Goal: Find specific page/section: Find specific page/section

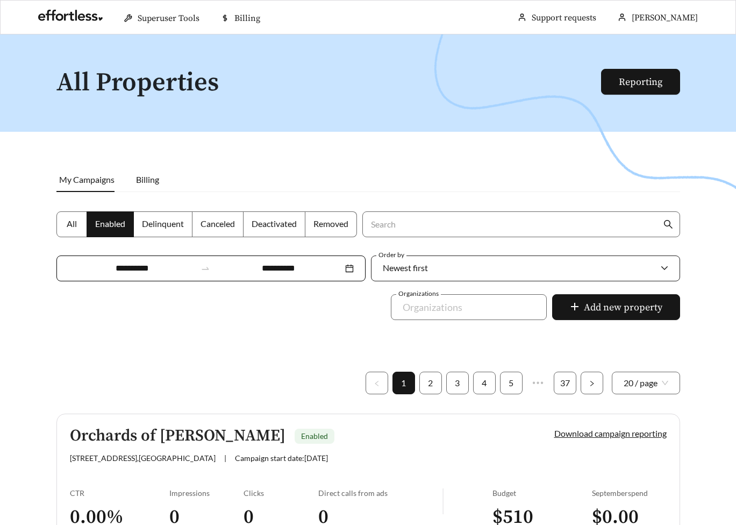
click at [442, 272] on div "Newest first" at bounding box center [520, 268] width 275 height 23
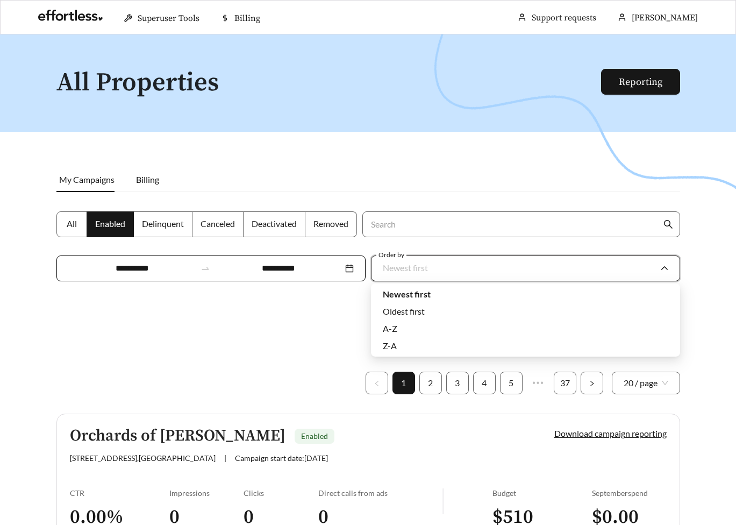
click at [436, 166] on div at bounding box center [368, 296] width 736 height 525
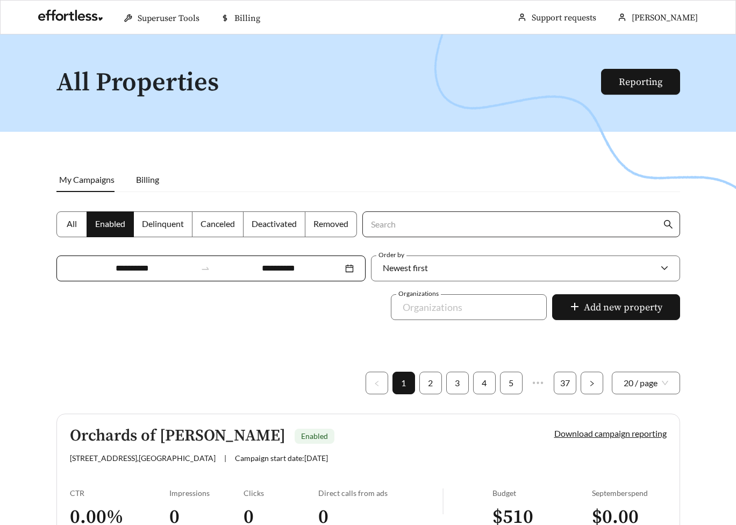
click at [408, 226] on input "Search" at bounding box center [515, 224] width 292 height 25
type input "******"
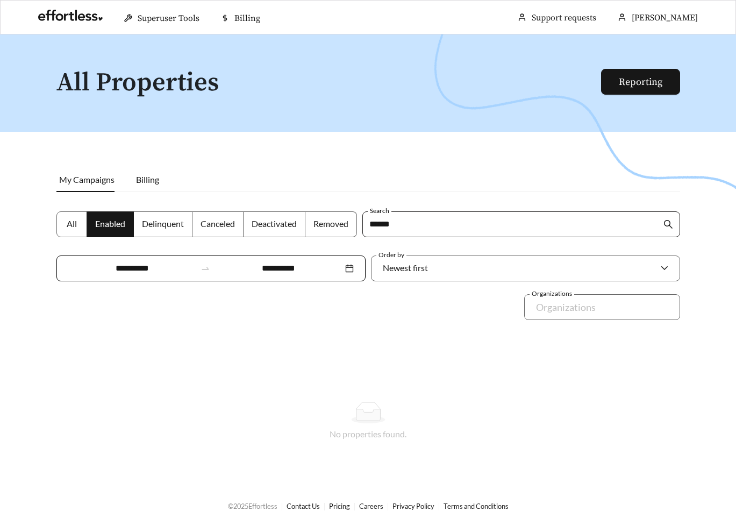
click at [474, 225] on input "******" at bounding box center [515, 224] width 292 height 25
click at [545, 321] on div "Organizations Organizations" at bounding box center [602, 313] width 161 height 39
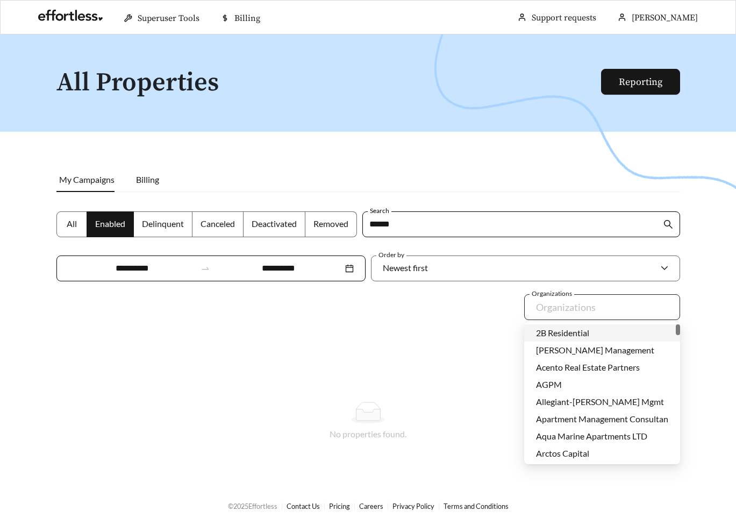
click at [550, 318] on div "Organizations" at bounding box center [602, 307] width 156 height 26
click at [607, 304] on div at bounding box center [594, 306] width 131 height 17
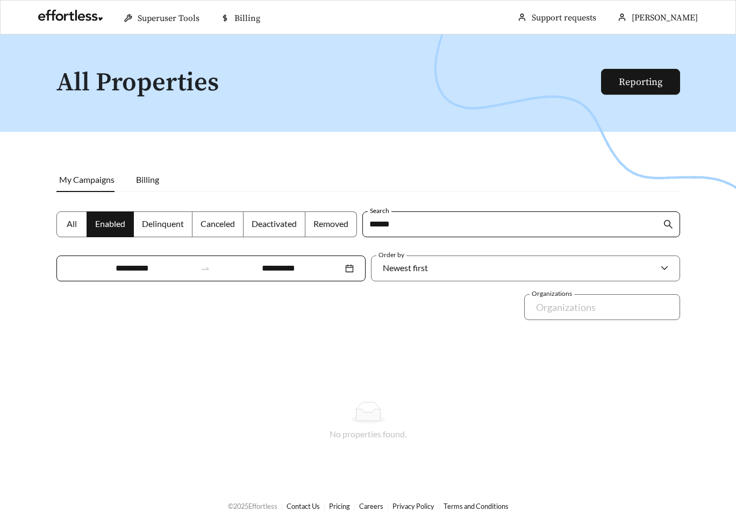
click at [346, 371] on div at bounding box center [368, 296] width 736 height 525
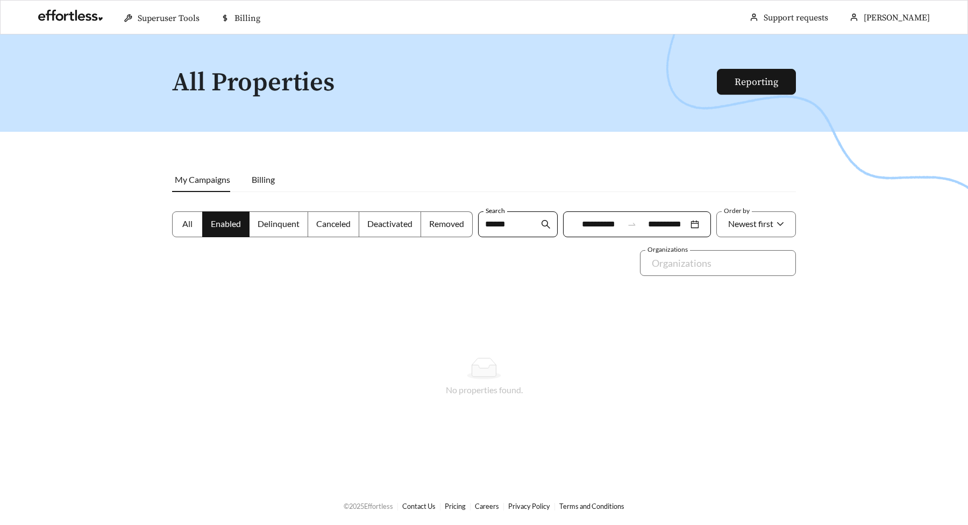
click at [195, 227] on label "All" at bounding box center [187, 224] width 31 height 26
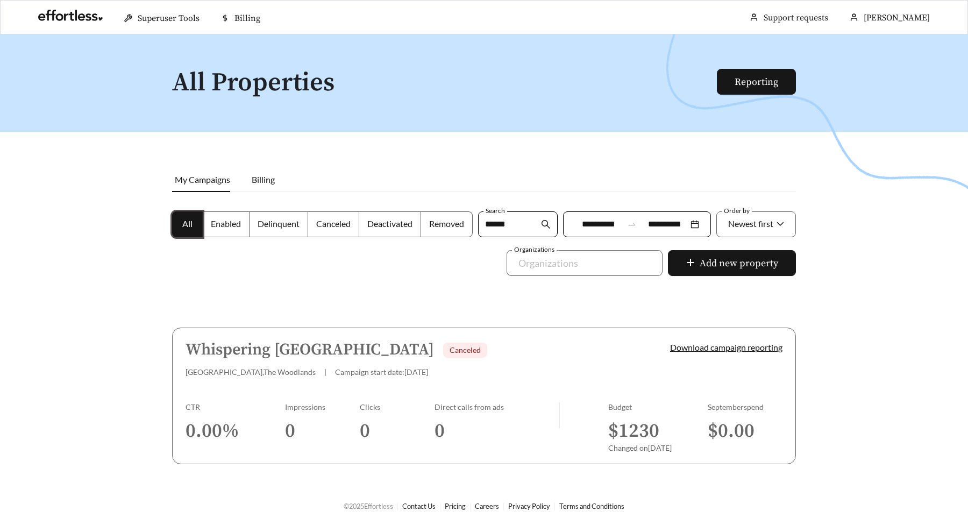
scroll to position [34, 0]
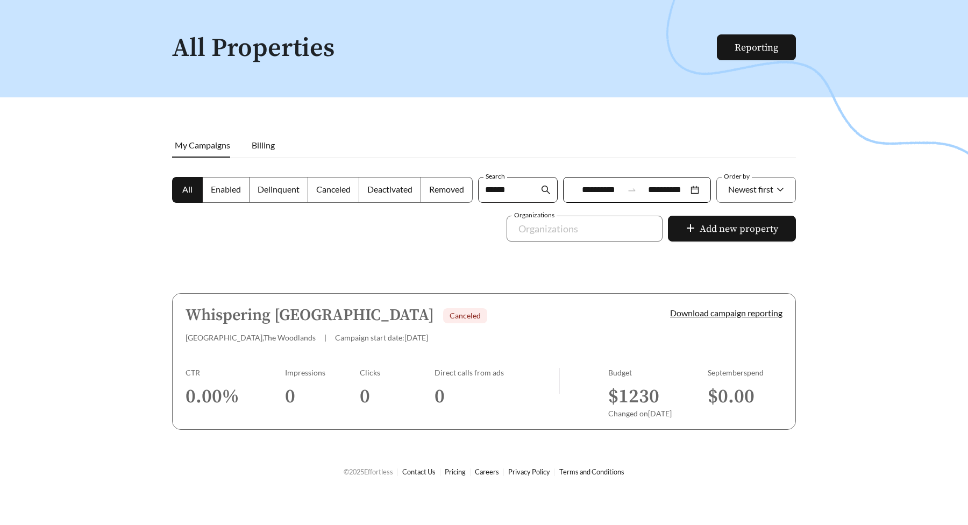
click at [521, 194] on input "******" at bounding box center [512, 189] width 54 height 25
click at [174, 198] on span at bounding box center [188, 189] width 30 height 25
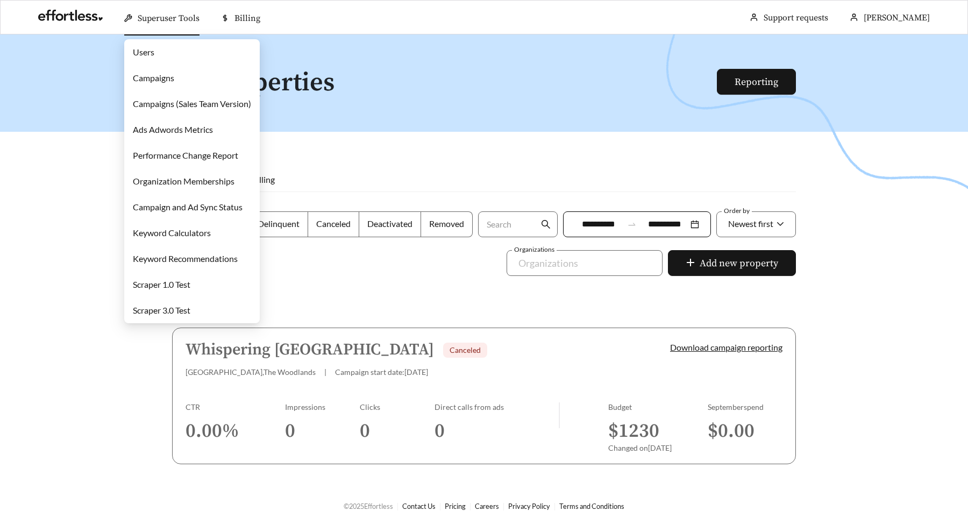
click at [143, 57] on link "Users" at bounding box center [144, 52] width 22 height 10
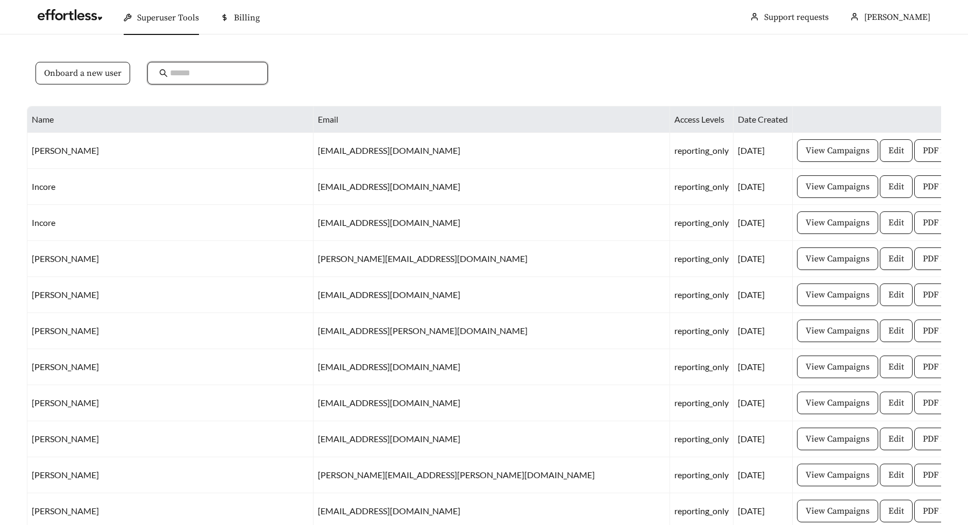
click at [180, 72] on input "text" at bounding box center [213, 73] width 86 height 13
type input "*****"
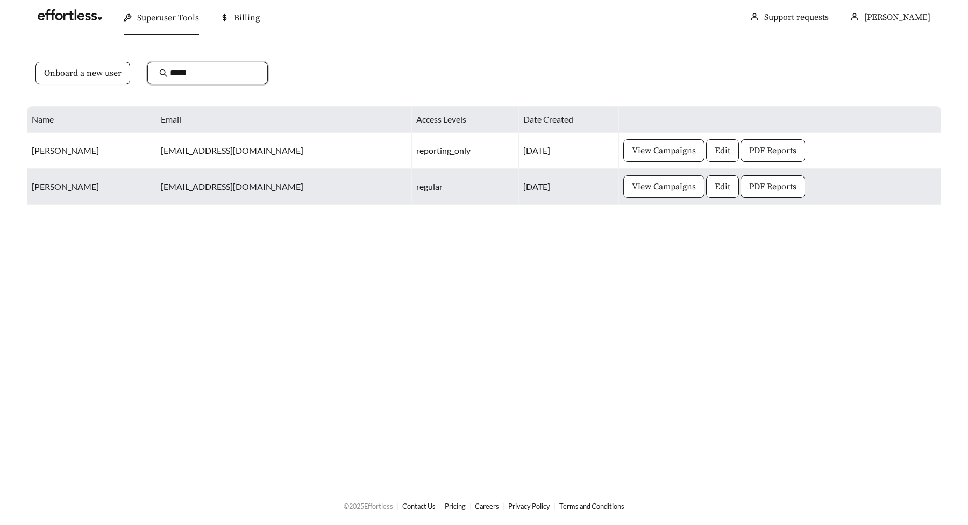
click at [632, 189] on span "View Campaigns" at bounding box center [664, 186] width 64 height 13
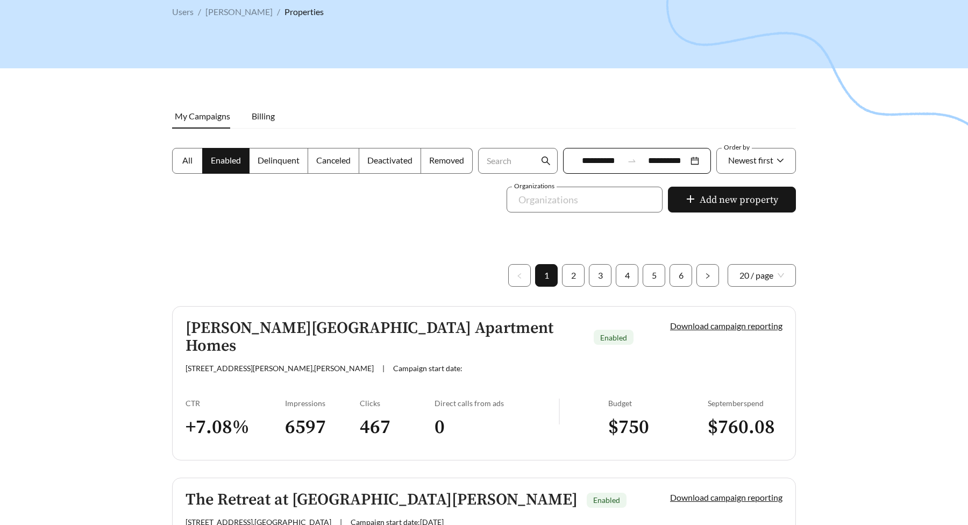
scroll to position [49, 0]
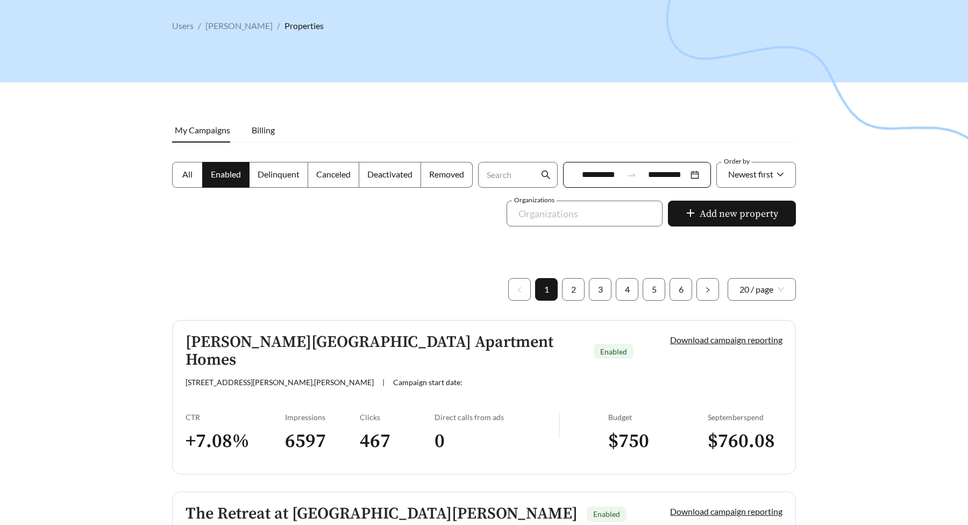
click at [182, 178] on span "All" at bounding box center [187, 174] width 10 height 10
click at [500, 172] on input "Search" at bounding box center [512, 174] width 54 height 25
type input "*******"
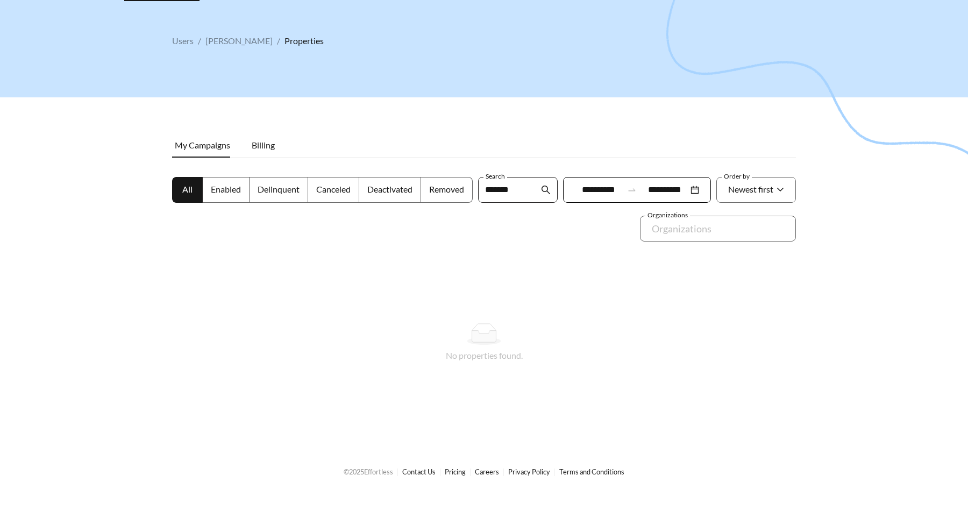
scroll to position [34, 0]
click at [736, 189] on span "Newest first" at bounding box center [750, 189] width 45 height 10
click at [685, 149] on div at bounding box center [484, 262] width 968 height 525
click at [253, 142] on span "Billing" at bounding box center [263, 145] width 23 height 10
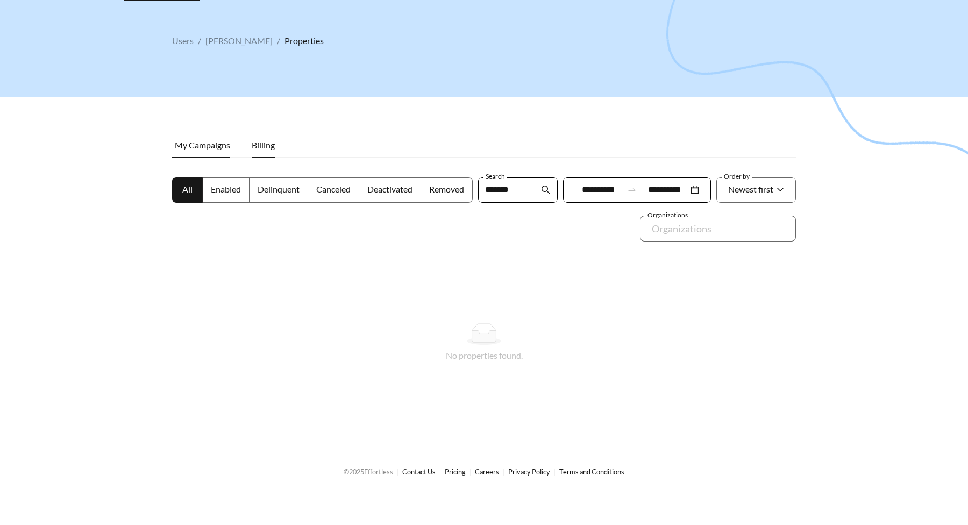
click at [215, 155] on li "My Campaigns" at bounding box center [206, 145] width 69 height 25
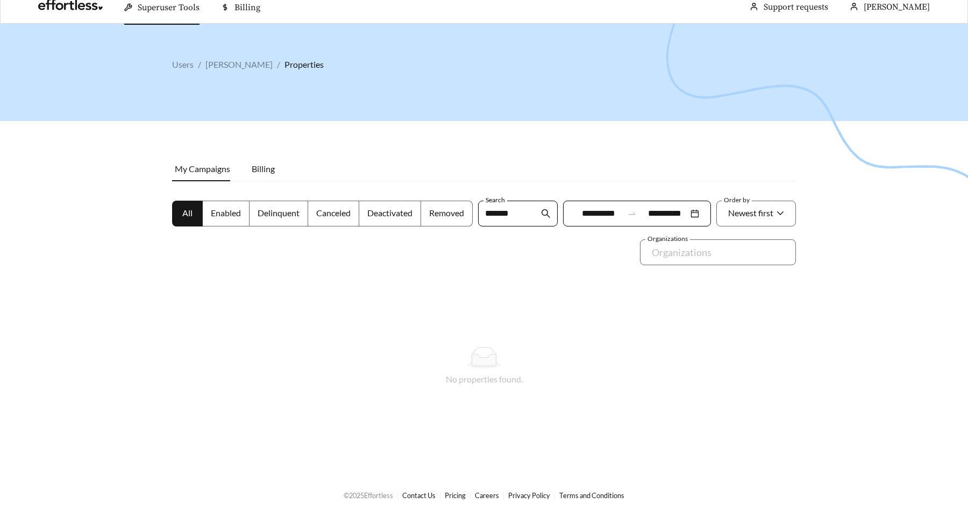
scroll to position [4, 0]
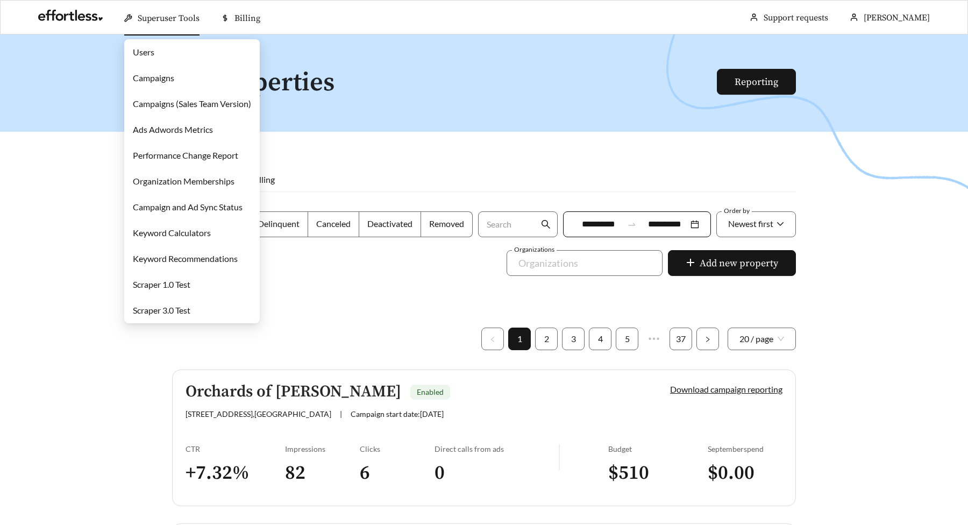
click at [154, 57] on link "Users" at bounding box center [144, 52] width 22 height 10
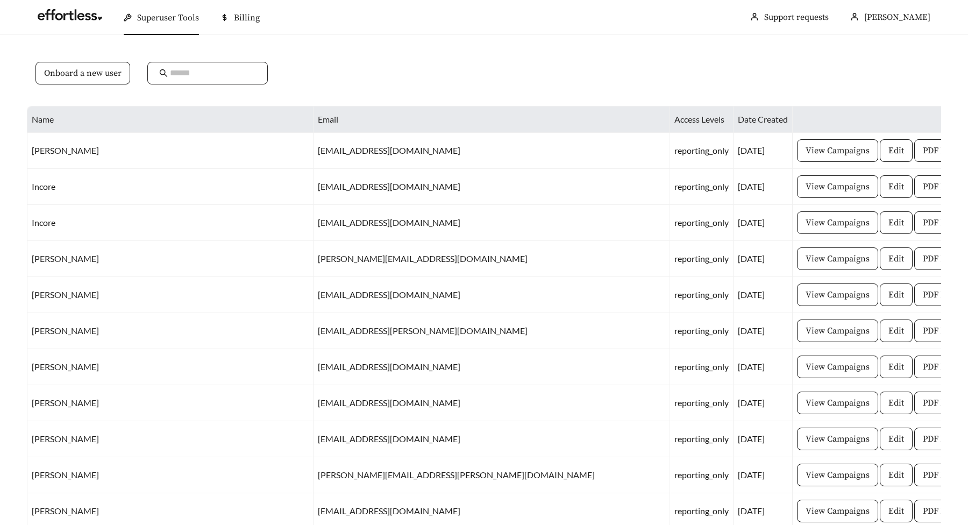
click at [196, 74] on input "text" at bounding box center [213, 73] width 86 height 13
type input "*****"
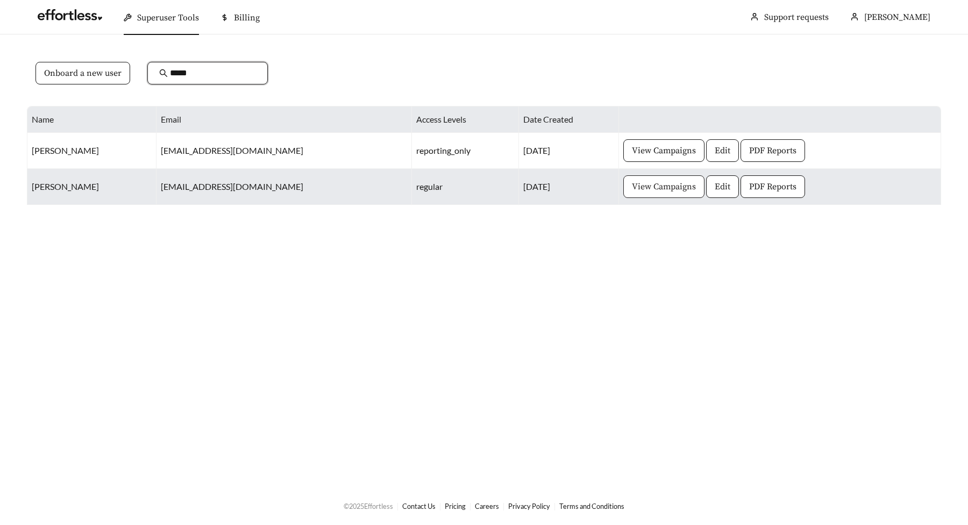
click at [632, 179] on button "View Campaigns" at bounding box center [663, 186] width 81 height 23
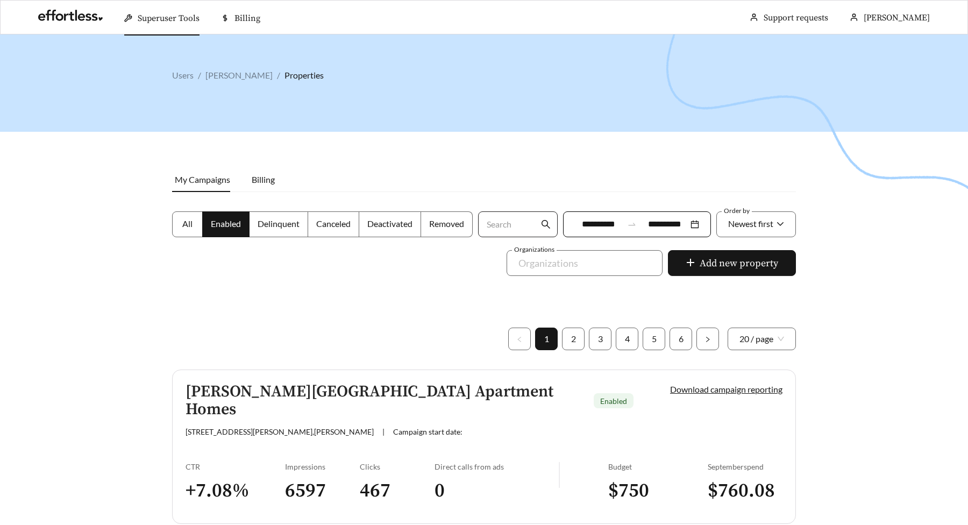
click at [508, 226] on input "Search" at bounding box center [512, 224] width 54 height 25
click at [501, 226] on input "Search" at bounding box center [512, 224] width 54 height 25
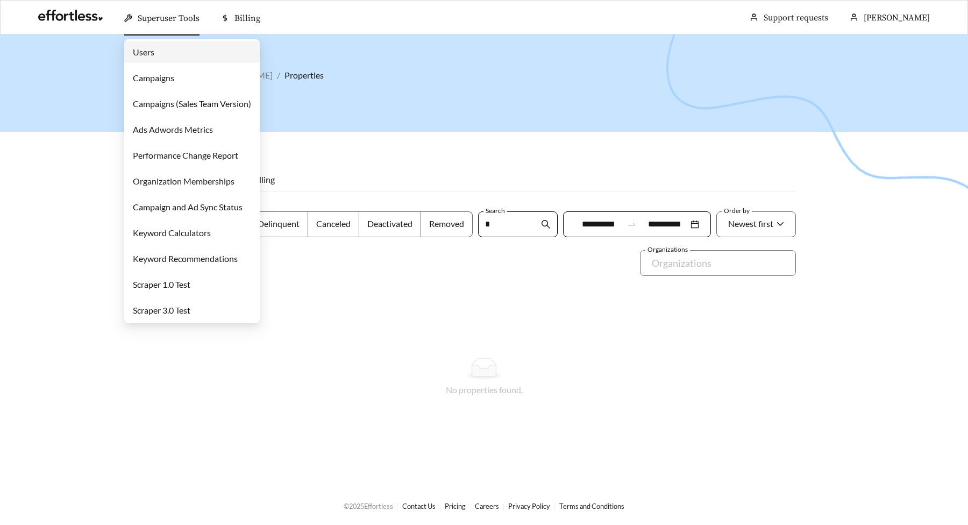
type input "*"
click at [154, 48] on link "Users" at bounding box center [144, 52] width 22 height 10
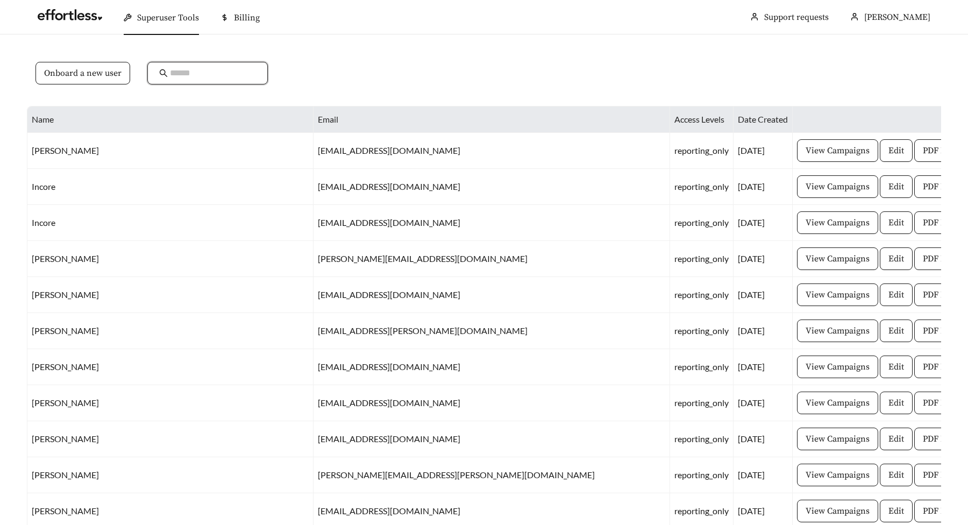
click at [175, 72] on input "text" at bounding box center [213, 73] width 86 height 13
type input "******"
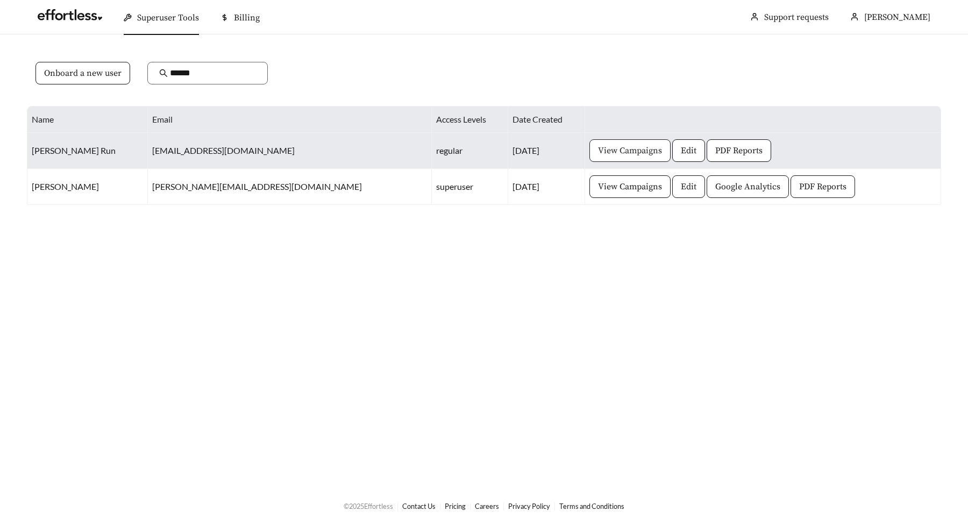
click at [598, 153] on span "View Campaigns" at bounding box center [630, 150] width 64 height 13
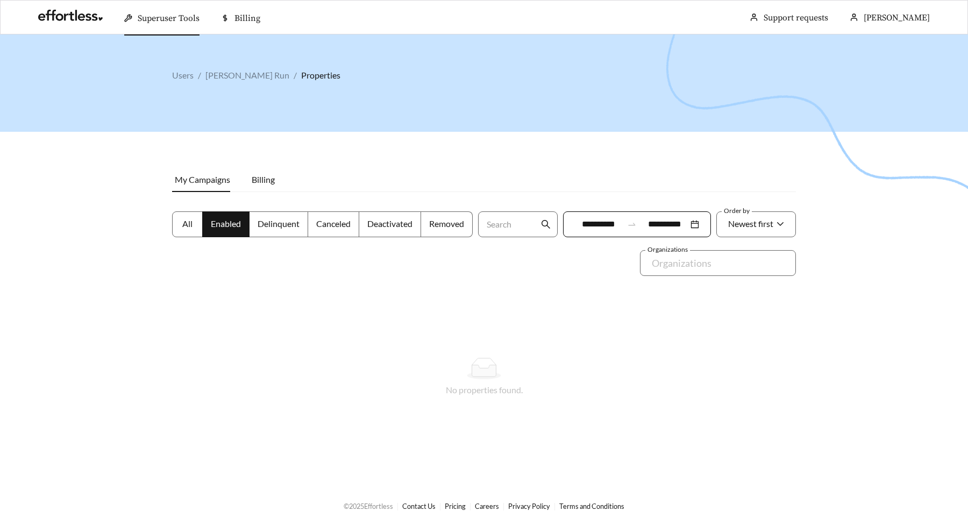
click at [216, 73] on div at bounding box center [484, 296] width 968 height 525
click at [188, 75] on div at bounding box center [484, 296] width 968 height 525
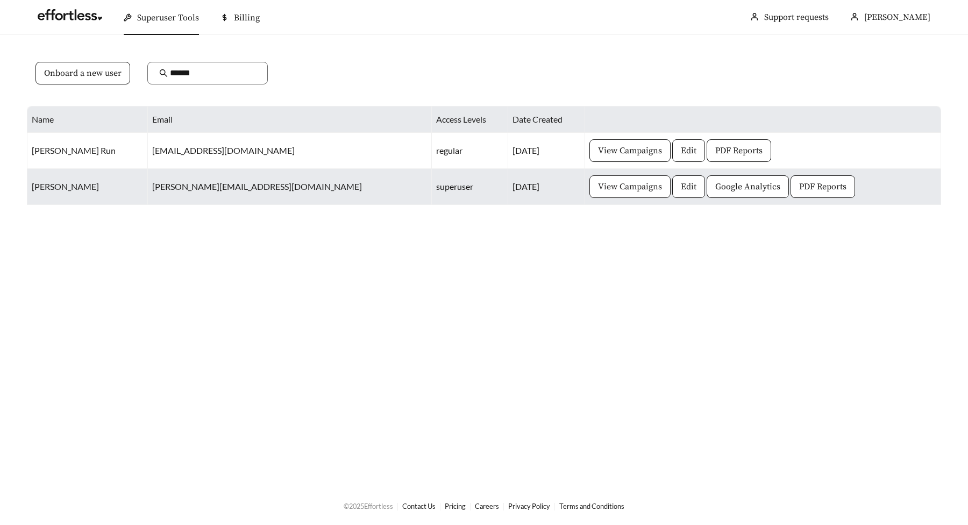
click at [589, 179] on button "View Campaigns" at bounding box center [629, 186] width 81 height 23
